Goal: Information Seeking & Learning: Understand process/instructions

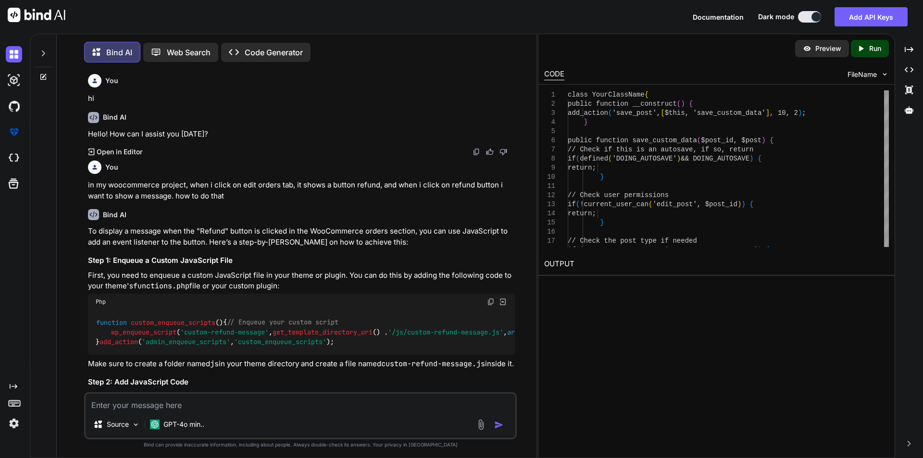
scroll to position [19076, 0]
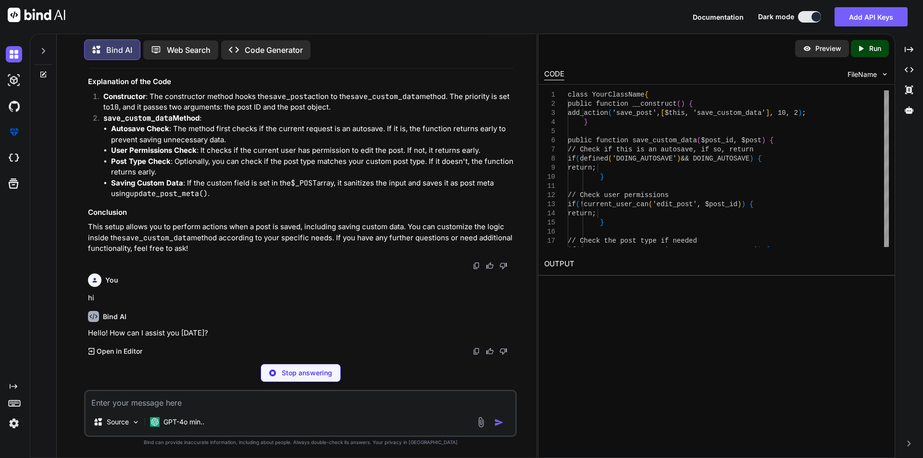
type textarea "x"
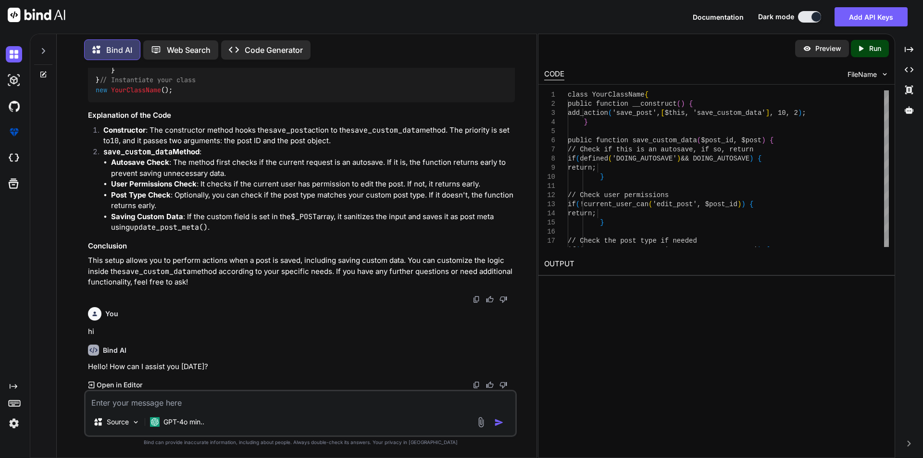
scroll to position [19061, 0]
type textarea "// Check user permissions if (!current_user_can('edit_post', $post_id)) { retur…"
click at [643, 196] on div "class YourClassName { public function __construct ( ) { add_action ( 'save_post…" at bounding box center [728, 236] width 321 height 292
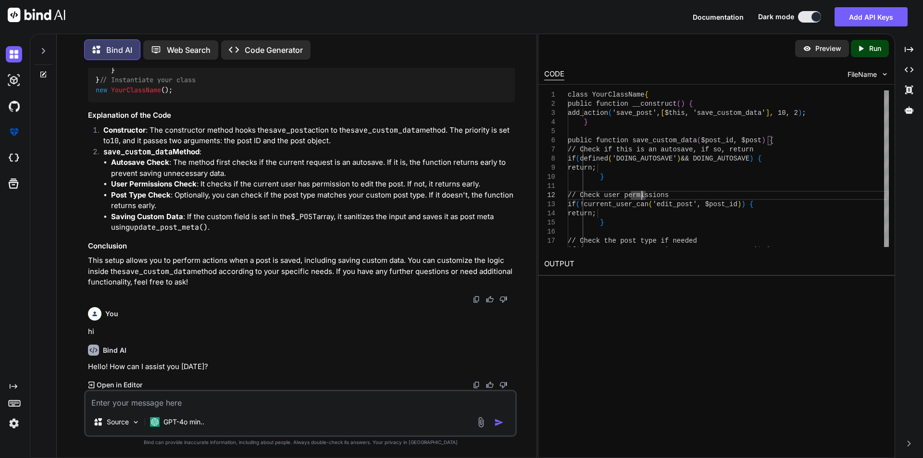
click at [200, 404] on textarea at bounding box center [301, 399] width 430 height 17
paste textarea "function add_custom_shipping_dropdown_in_shipping_block($order_id) { // Get the…"
type textarea "function add_custom_shipping_dropdown_in_shipping_block($order_id) { // Get the…"
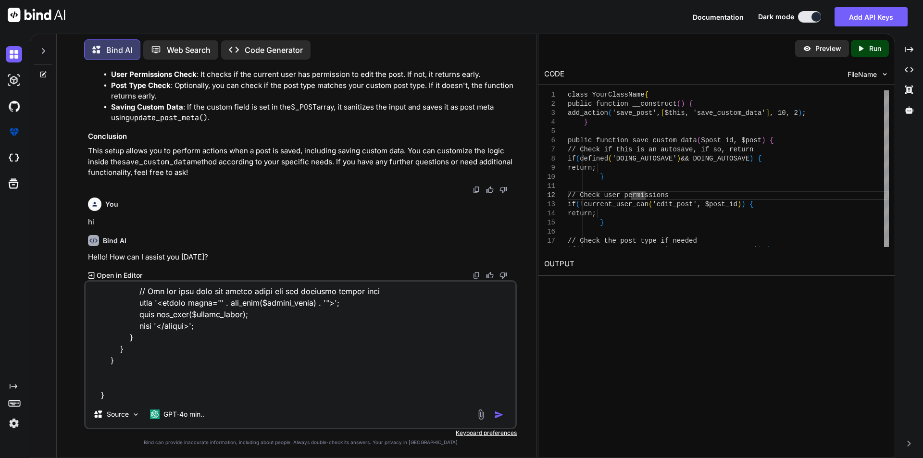
type textarea "x"
type textarea "function add_custom_shipping_dropdown_in_shipping_block($order_id) { // Get the…"
type textarea "x"
type textarea "function add_custom_shipping_dropdown_in_shipping_block($order_id) { // Get the…"
type textarea "x"
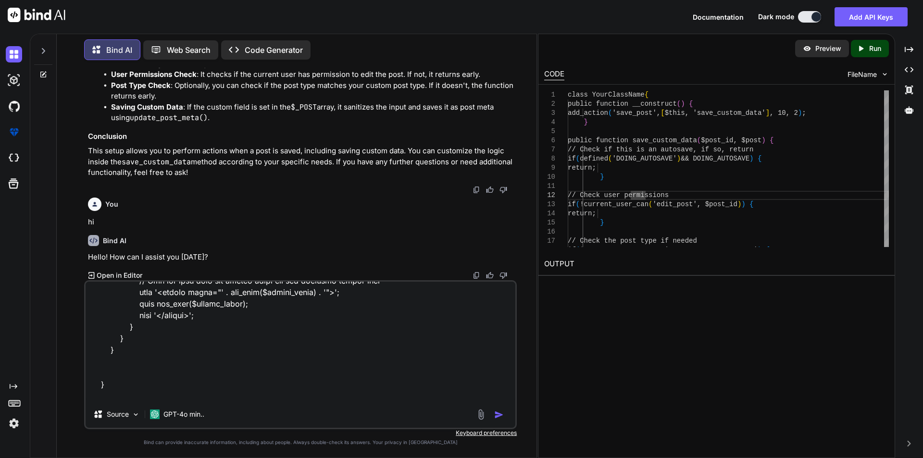
scroll to position [336, 0]
type textarea "function add_custom_shipping_dropdown_in_shipping_block($order_id) { // Get the…"
type textarea "x"
type textarea "function add_custom_shipping_dropdown_in_shipping_block($order_id) { // Get the…"
type textarea "x"
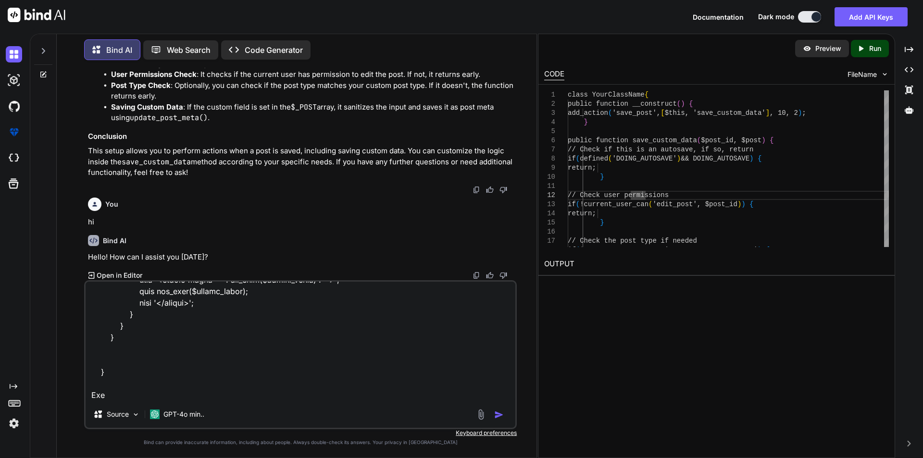
type textarea "function add_custom_shipping_dropdown_in_shipping_block($order_id) { // Get the…"
type textarea "x"
type textarea "function add_custom_shipping_dropdown_in_shipping_block($order_id) { // Get the…"
type textarea "x"
type textarea "function add_custom_shipping_dropdown_in_shipping_block($order_id) { // Get the…"
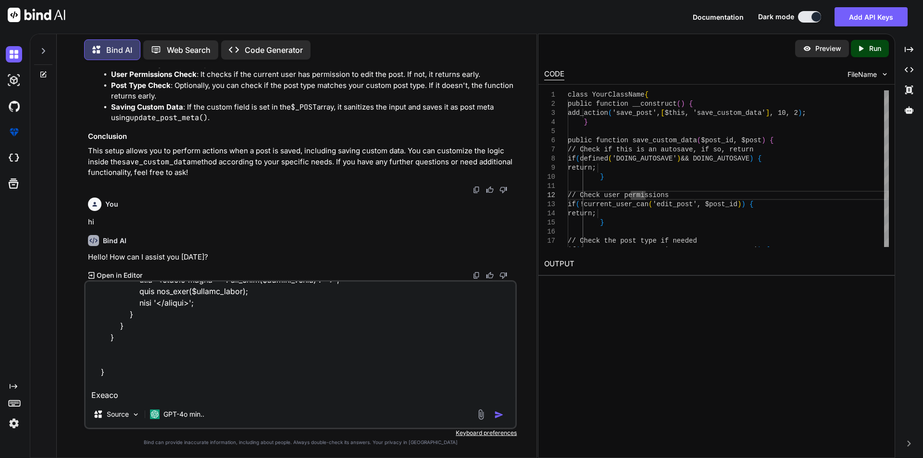
type textarea "x"
type textarea "function add_custom_shipping_dropdown_in_shipping_block($order_id) { // Get the…"
type textarea "x"
type textarea "function add_custom_shipping_dropdown_in_shipping_block($order_id) { // Get the…"
type textarea "x"
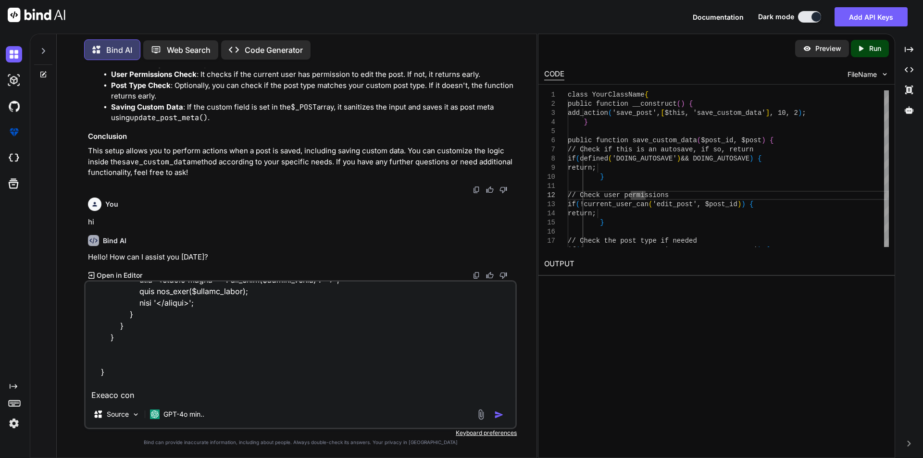
type textarea "function add_custom_shipping_dropdown_in_shipping_block($order_id) { // Get the…"
type textarea "x"
type textarea "function add_custom_shipping_dropdown_in_shipping_block($order_id) { // Get the…"
type textarea "x"
type textarea "function add_custom_shipping_dropdown_in_shipping_block($order_id) { // Get the…"
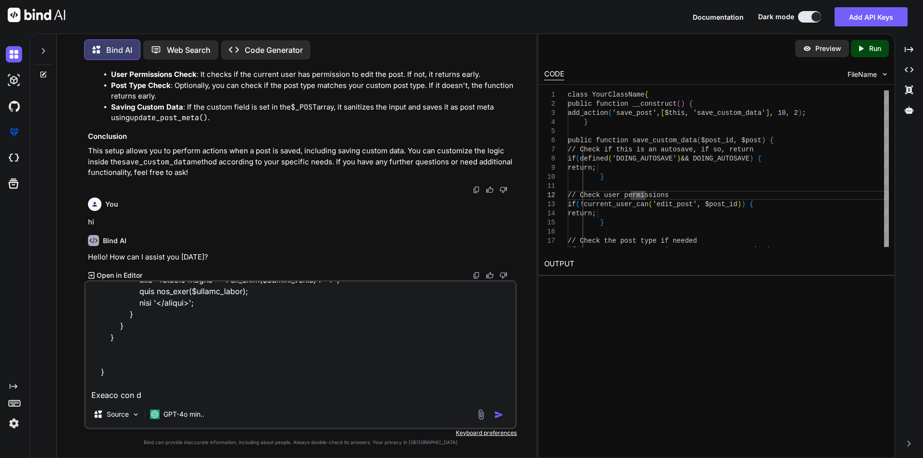
type textarea "x"
type textarea "function add_custom_shipping_dropdown_in_shipping_block($order_id) { // Get the…"
type textarea "x"
type textarea "function add_custom_shipping_dropdown_in_shipping_block($order_id) { // Get the…"
type textarea "x"
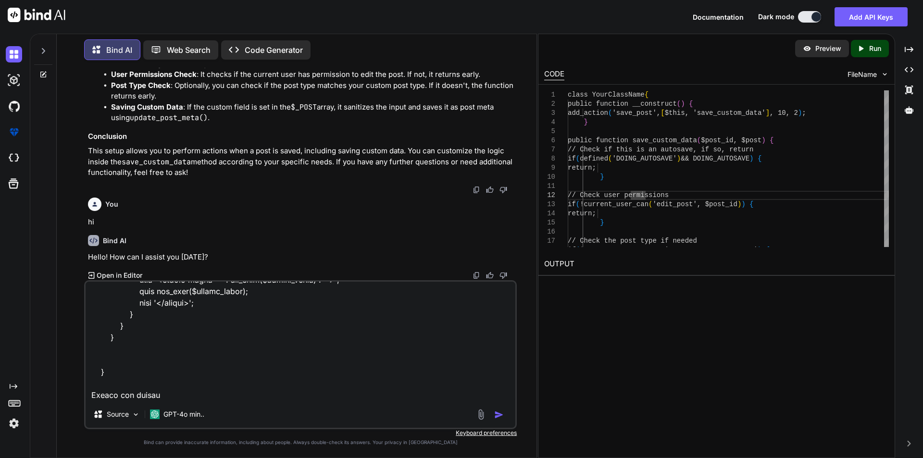
type textarea "function add_custom_shipping_dropdown_in_shipping_block($order_id) { // Get the…"
type textarea "x"
type textarea "function add_custom_shipping_dropdown_in_shipping_block($order_id) { // Get the…"
type textarea "x"
type textarea "function add_custom_shipping_dropdown_in_shipping_block($order_id) { // Get the…"
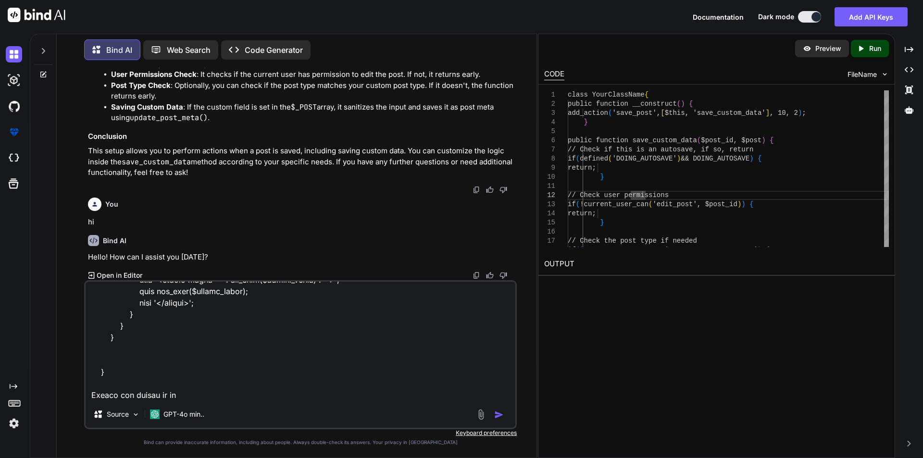
type textarea "x"
type textarea "function add_custom_shipping_dropdown_in_shipping_block($order_id) { // Get the…"
type textarea "x"
type textarea "function add_custom_shipping_dropdown_in_shipping_block($order_id) { // Get the…"
type textarea "x"
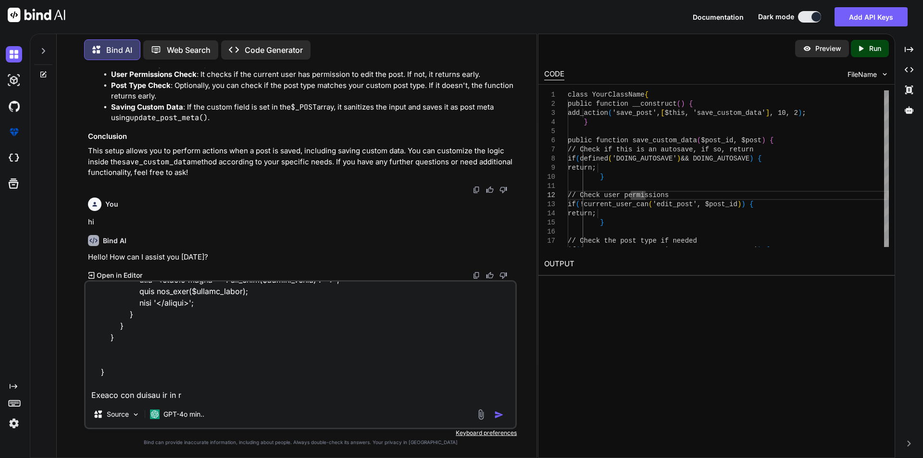
type textarea "function add_custom_shipping_dropdown_in_shipping_block($order_id) { // Get the…"
type textarea "x"
type textarea "function add_custom_shipping_dropdown_in_shipping_block($order_id) { // Get the…"
type textarea "x"
type textarea "function add_custom_shipping_dropdown_in_shipping_block($order_id) { // Get the…"
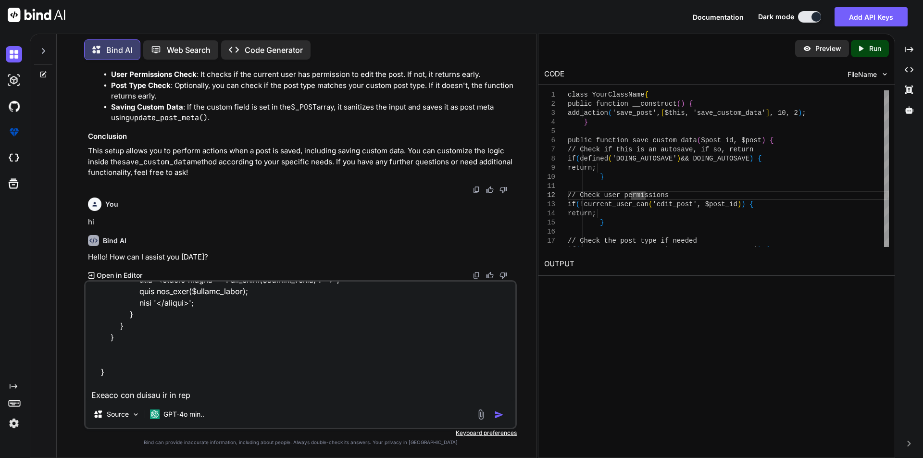
type textarea "x"
type textarea "function add_custom_shipping_dropdown_in_shipping_block($order_id) { // Get the…"
type textarea "x"
type textarea "function add_custom_shipping_dropdown_in_shipping_block($order_id) { // Get the…"
type textarea "x"
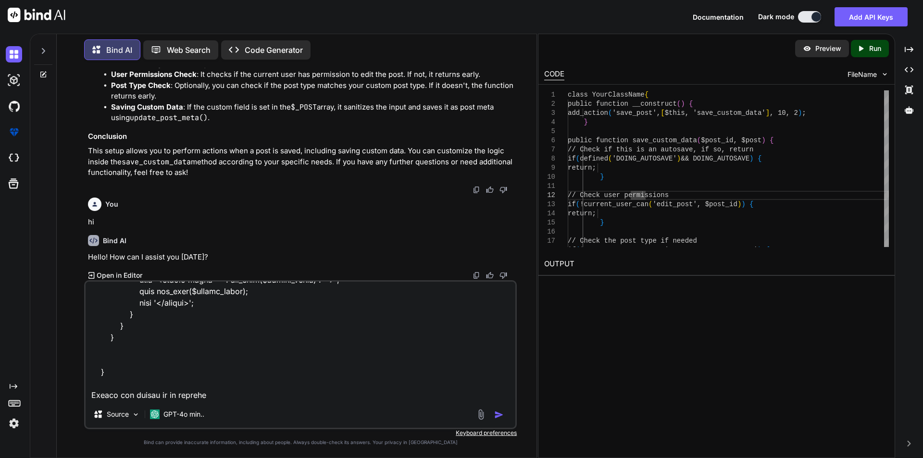
type textarea "function add_custom_shipping_dropdown_in_shipping_block($order_id) { // Get the…"
type textarea "x"
type textarea "function add_custom_shipping_dropdown_in_shipping_block($order_id) { // Get the…"
type textarea "x"
type textarea "function add_custom_shipping_dropdown_in_shipping_block($order_id) { // Get the…"
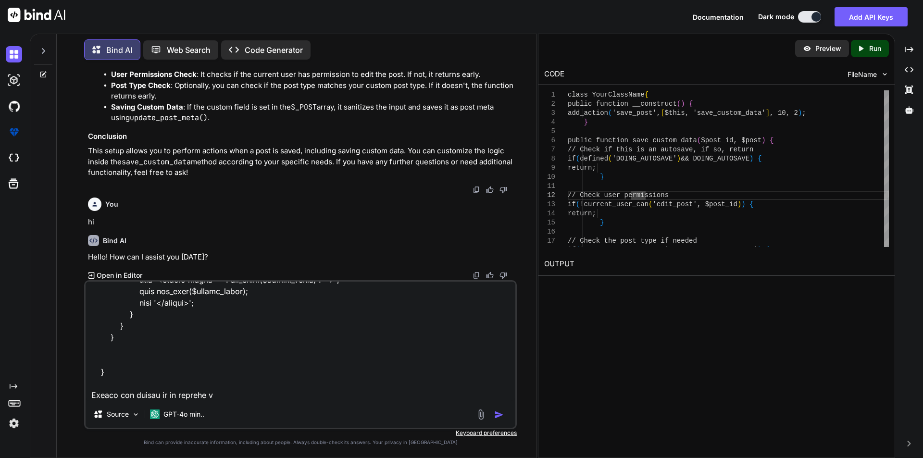
type textarea "x"
type textarea "function add_custom_shipping_dropdown_in_shipping_block($order_id) { // Get the…"
type textarea "x"
type textarea "function add_custom_shipping_dropdown_in_shipping_block($order_id) { // Get the…"
type textarea "x"
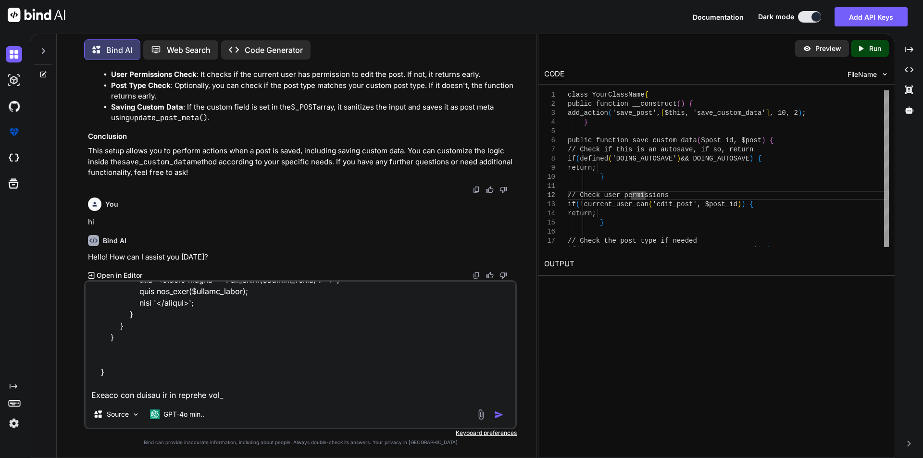
type textarea "function add_custom_shipping_dropdown_in_shipping_block($order_id) { // Get the…"
type textarea "x"
type textarea "function add_custom_shipping_dropdown_in_shipping_block($order_id) { // Get the…"
type textarea "x"
type textarea "function add_custom_shipping_dropdown_in_shipping_block($order_id) { // Get the…"
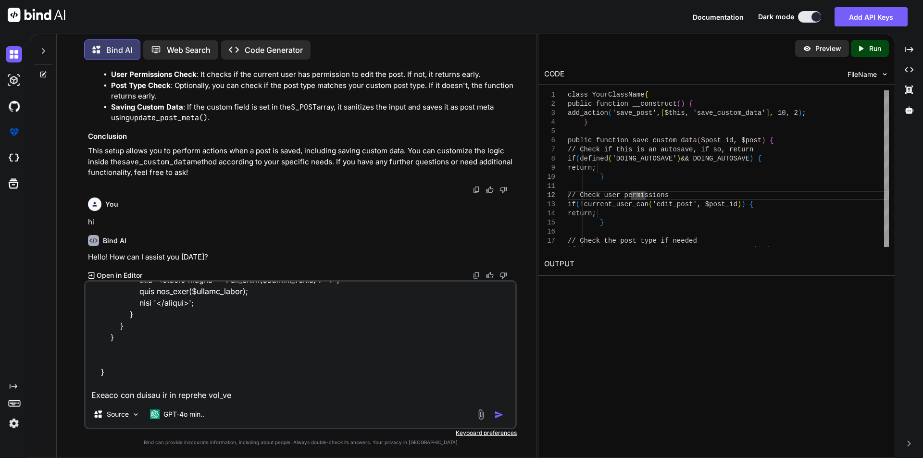
type textarea "x"
type textarea "function add_custom_shipping_dropdown_in_shipping_block($order_id) { // Get the…"
type textarea "x"
type textarea "function add_custom_shipping_dropdown_in_shipping_block($order_id) { // Get the…"
type textarea "x"
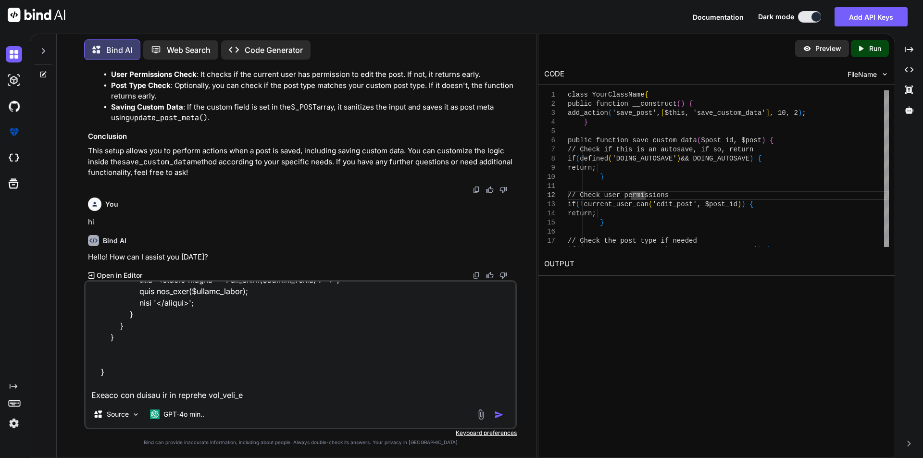
type textarea "function add_custom_shipping_dropdown_in_shipping_block($order_id) { // Get the…"
type textarea "x"
type textarea "function add_custom_shipping_dropdown_in_shipping_block($order_id) { // Get the…"
type textarea "x"
type textarea "function add_custom_shipping_dropdown_in_shipping_block($order_id) { // Get the…"
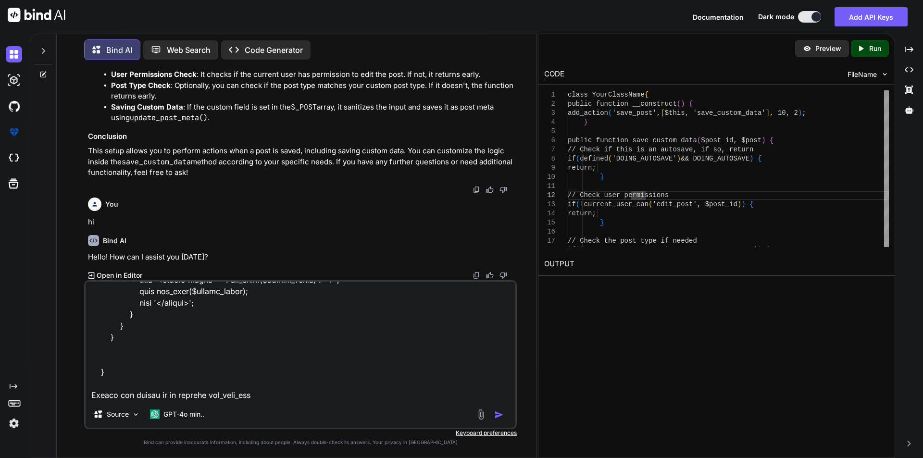
type textarea "x"
type textarea "function add_custom_shipping_dropdown_in_shipping_block($order_id) { // Get the…"
type textarea "x"
type textarea "function add_custom_shipping_dropdown_in_shipping_block($order_id) { // Get the…"
type textarea "x"
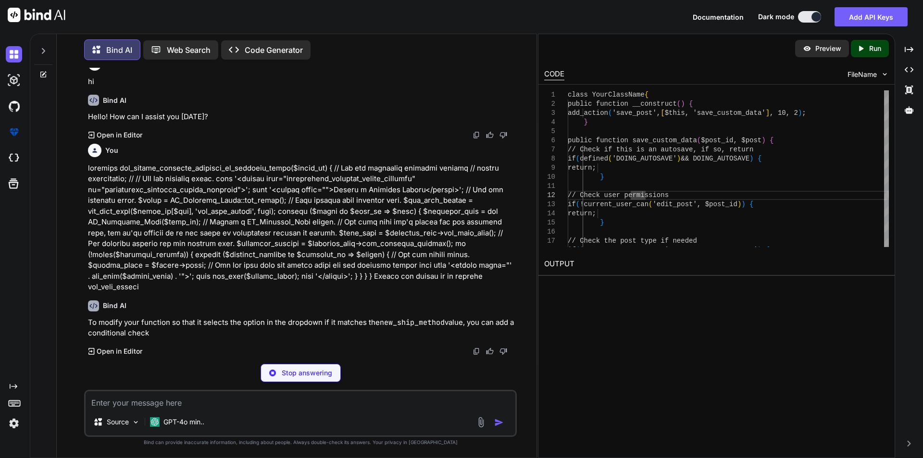
scroll to position [19282, 0]
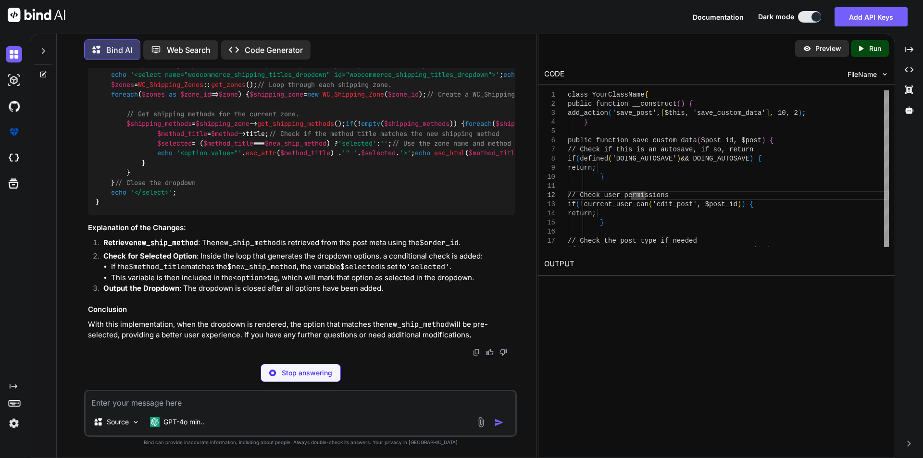
type textarea "x"
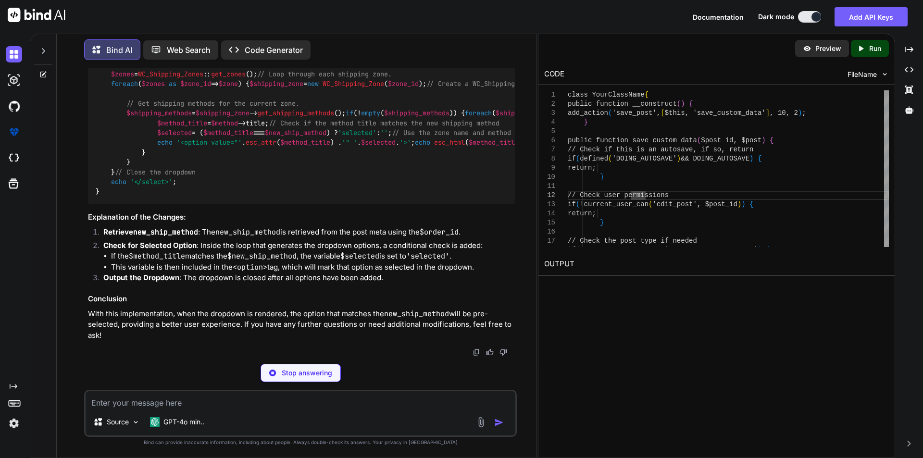
type textarea "echo esc_html($method_title); echo '</option>'; } } } // Close the dropdown ech…"
type textarea "x"
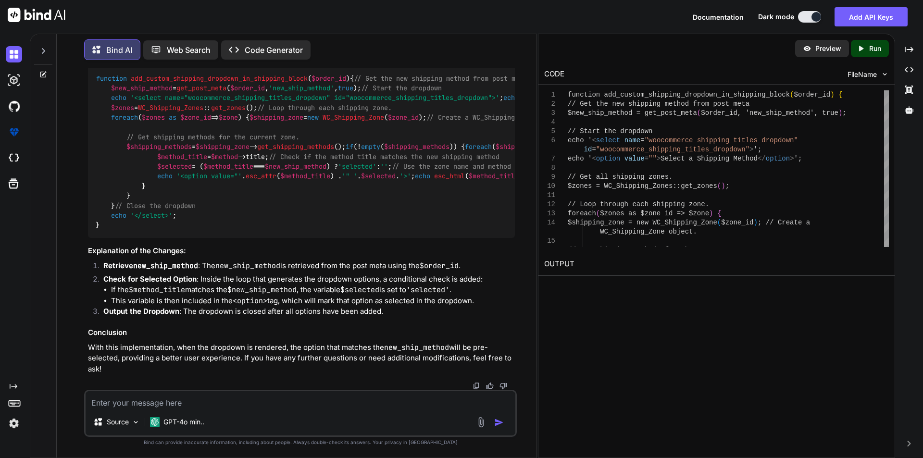
scroll to position [19667, 0]
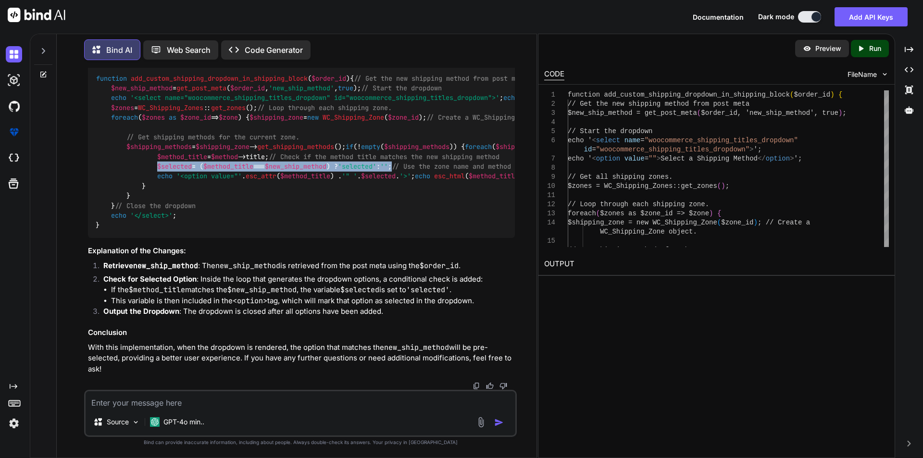
drag, startPoint x: 158, startPoint y: 240, endPoint x: 429, endPoint y: 239, distance: 271.2
click at [429, 238] on div "function add_custom_shipping_dropdown_in_shipping_block ( $order_id ) { // Get …" at bounding box center [301, 152] width 427 height 172
copy code "$selected = ( $method_title === $new_ship_method ) ? 'selected' : '' ;"
click at [392, 171] on span "// Use the zone name and method title for the dropdown option text" at bounding box center [519, 166] width 254 height 9
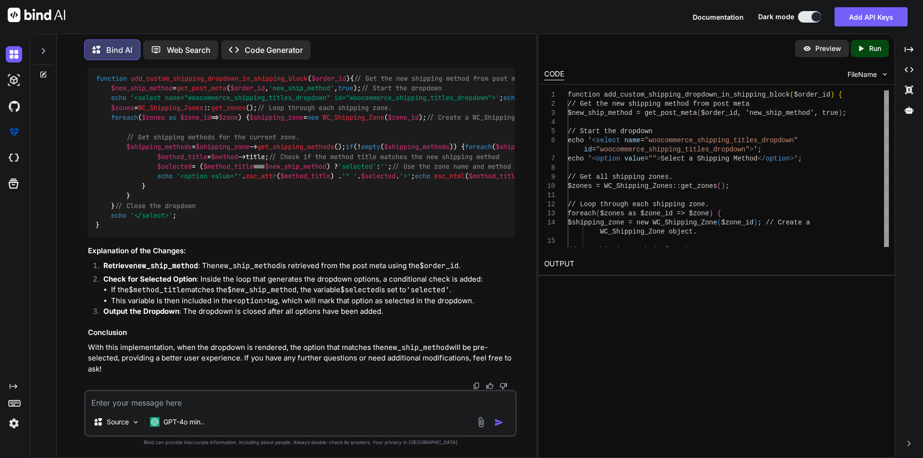
drag, startPoint x: 348, startPoint y: 269, endPoint x: 453, endPoint y: 267, distance: 104.4
click at [453, 231] on code "function add_custom_shipping_dropdown_in_shipping_block ( $order_id ) { // Get …" at bounding box center [461, 152] width 731 height 157
copy code ". '" ' . $selected . '>' ;"
click at [387, 238] on div "function add_custom_shipping_dropdown_in_shipping_block ( $order_id ) { // Get …" at bounding box center [301, 152] width 427 height 172
click at [422, 238] on div "function add_custom_shipping_dropdown_in_shipping_block ( $order_id ) { // Get …" at bounding box center [301, 152] width 427 height 172
